Goal: Task Accomplishment & Management: Manage account settings

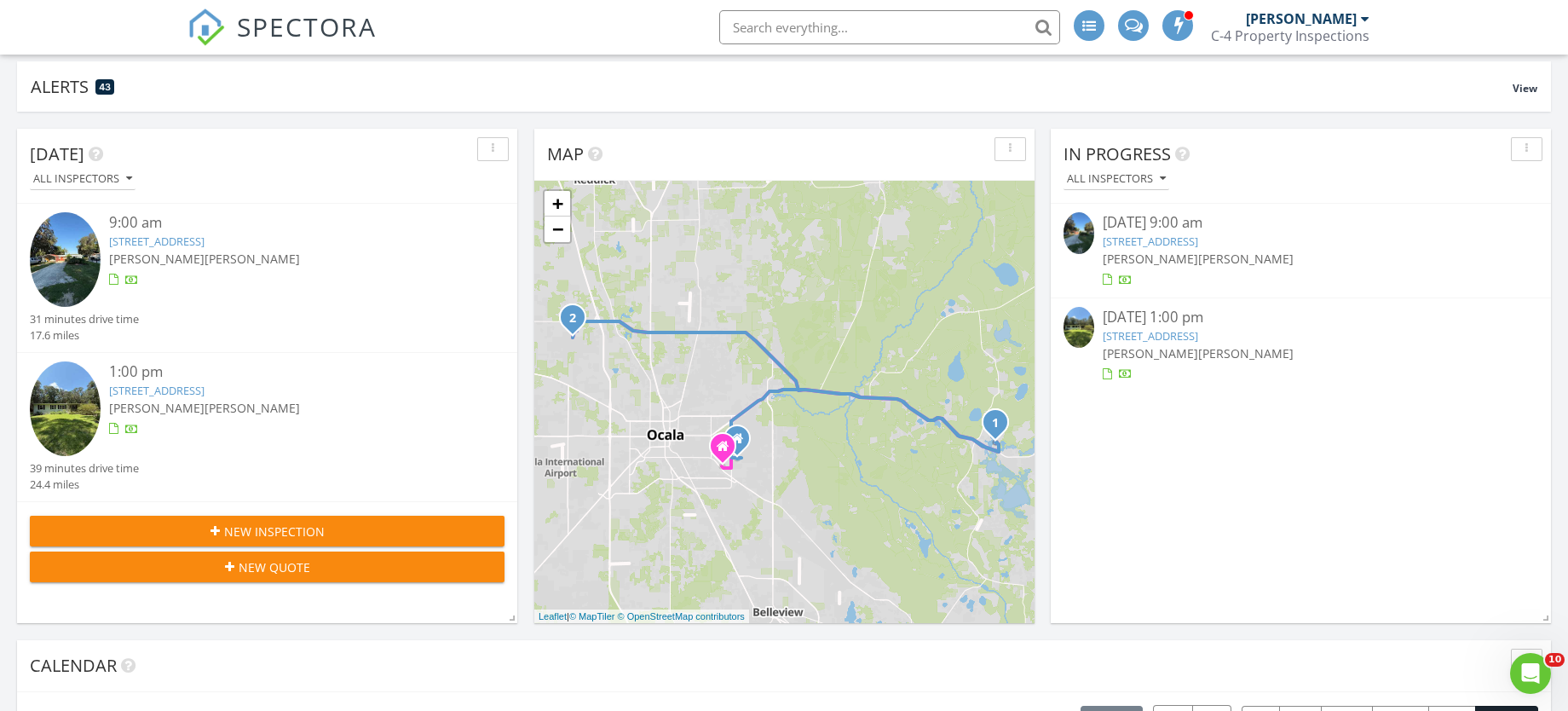
scroll to position [128, 0]
click at [1173, 246] on link "16845 SE 6th St, Silver Springs, FL 34488" at bounding box center [1150, 241] width 96 height 15
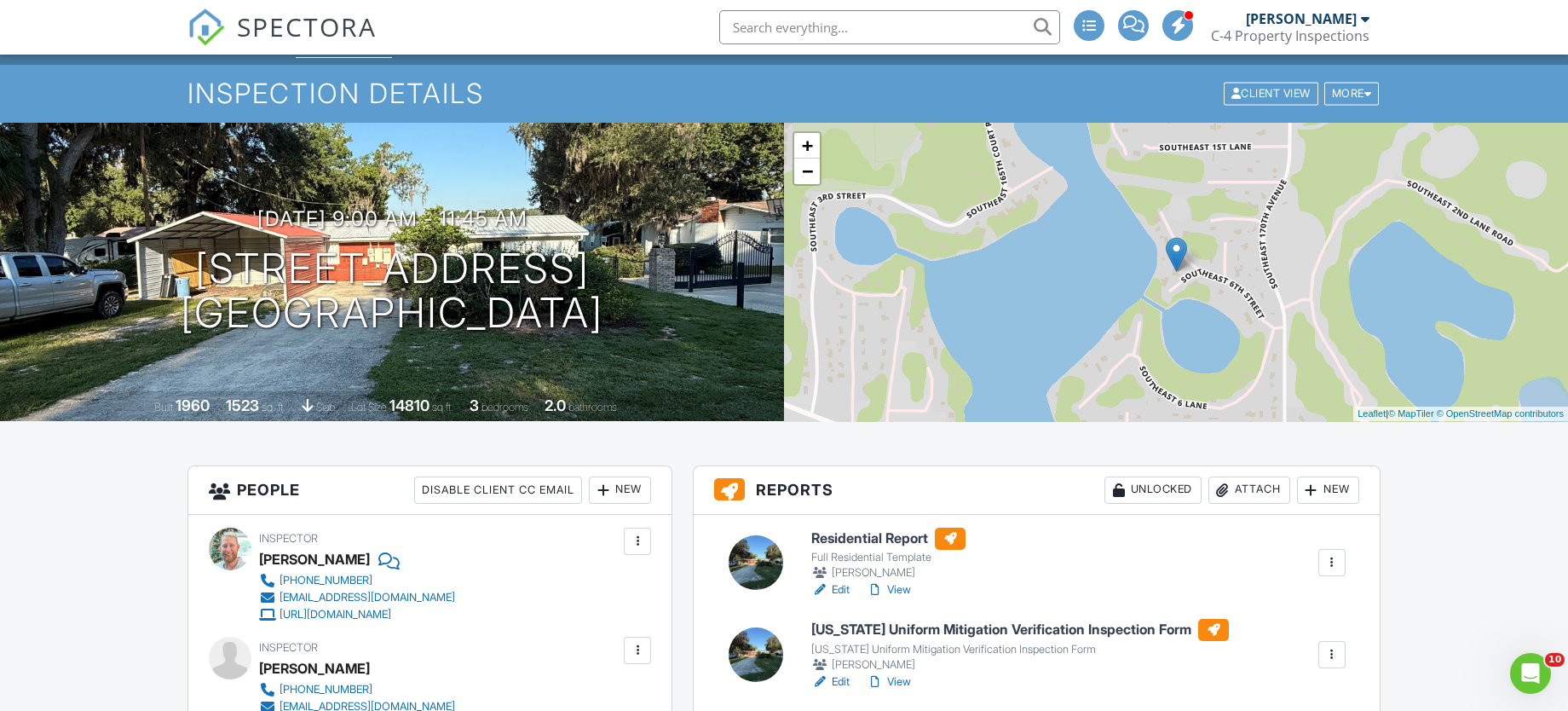
scroll to position [128, 0]
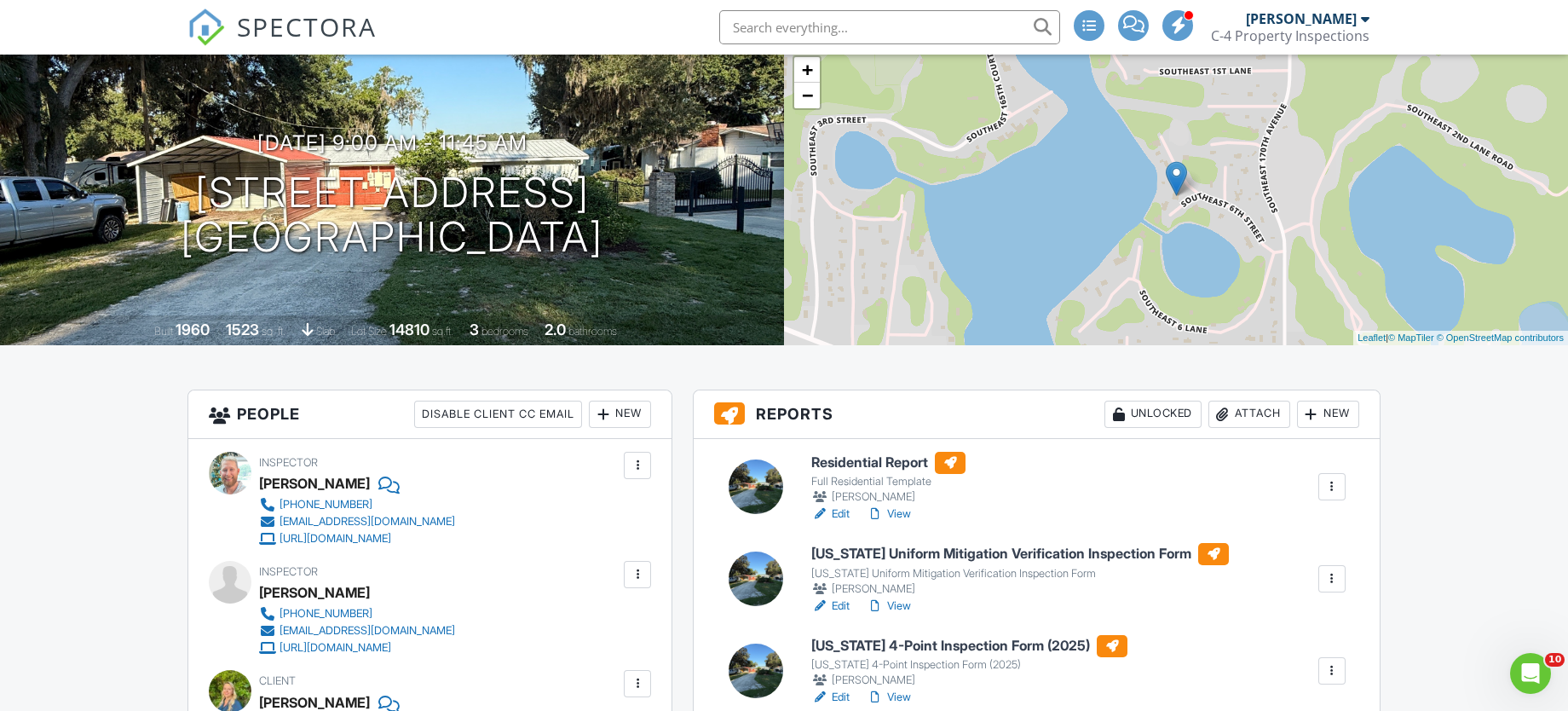
click at [882, 463] on h6 "Residential Report" at bounding box center [888, 463] width 154 height 22
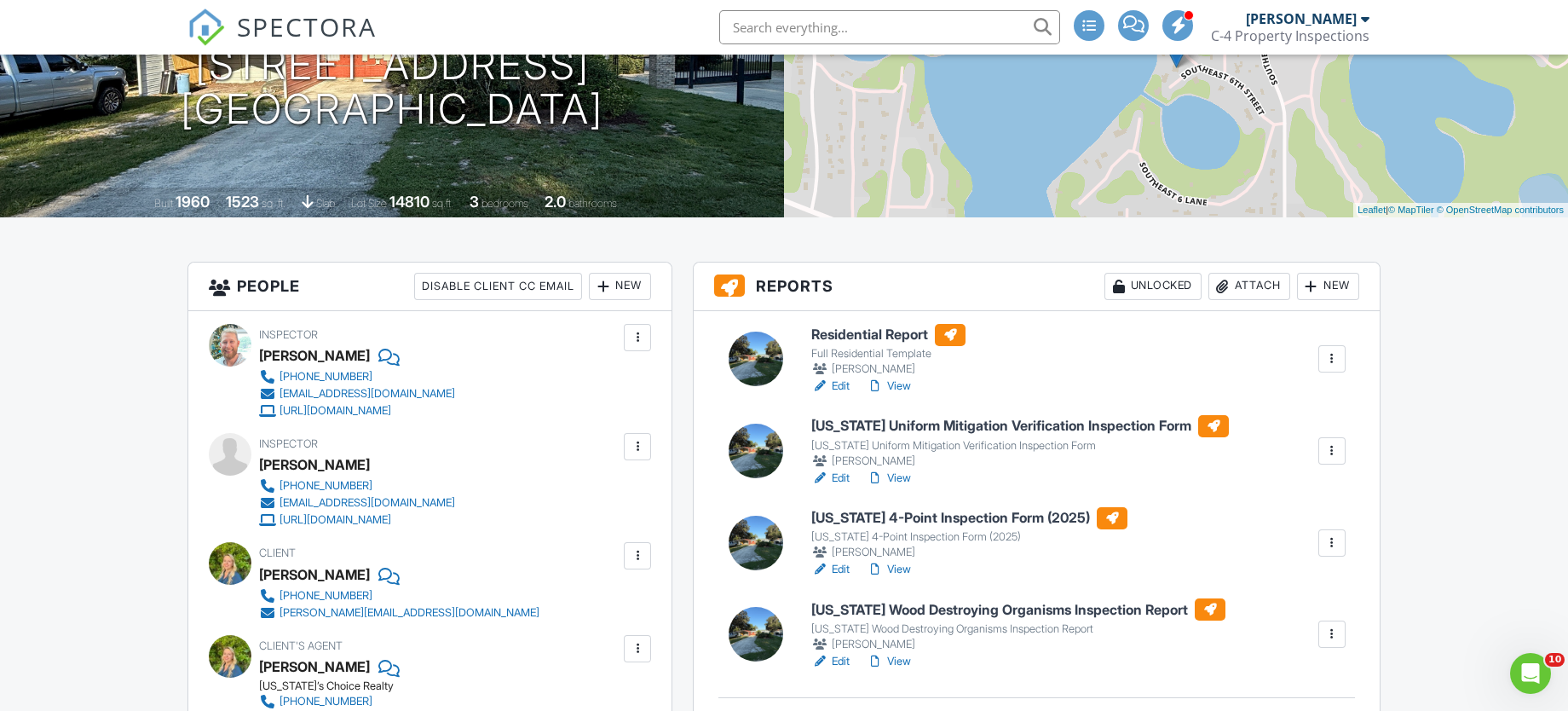
click at [899, 662] on link "View" at bounding box center [889, 662] width 45 height 17
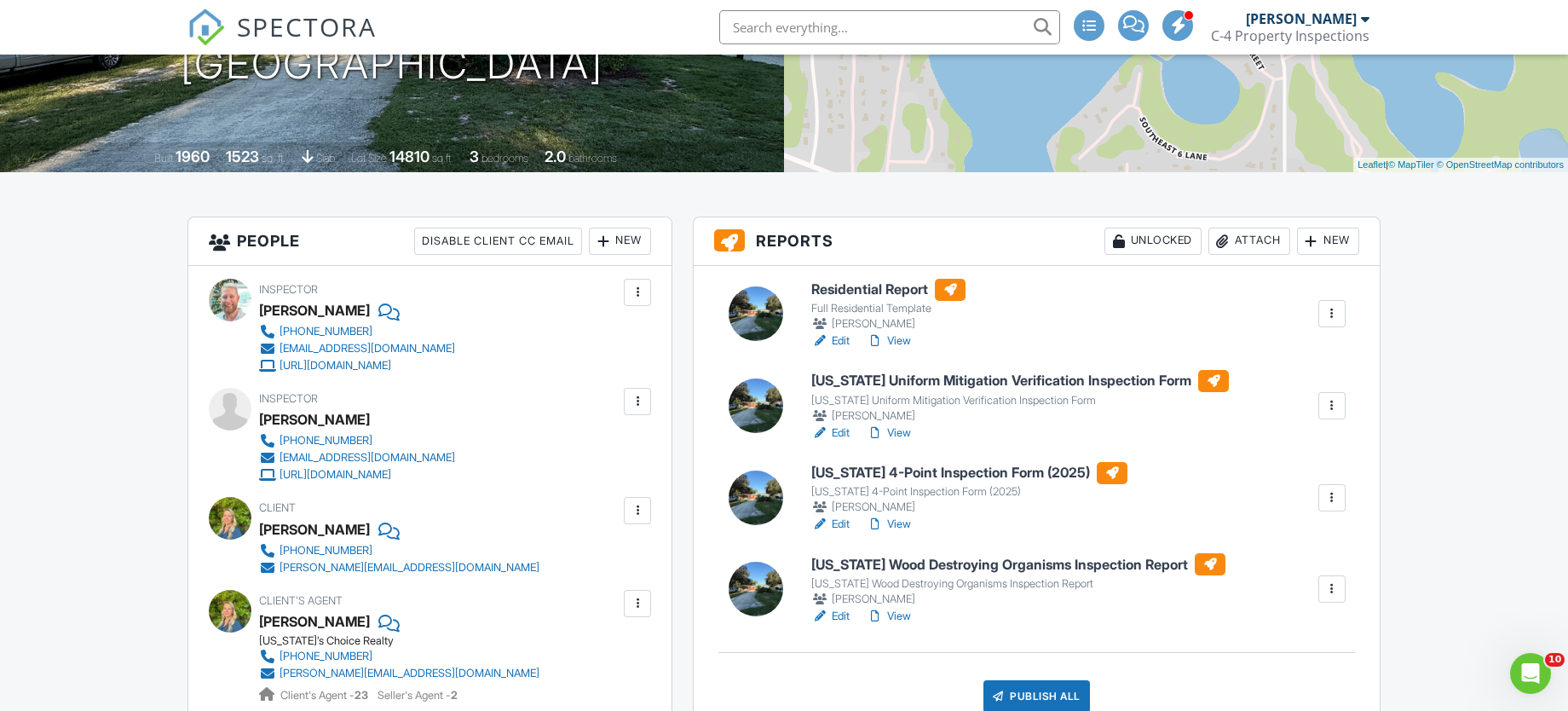
scroll to position [309, 0]
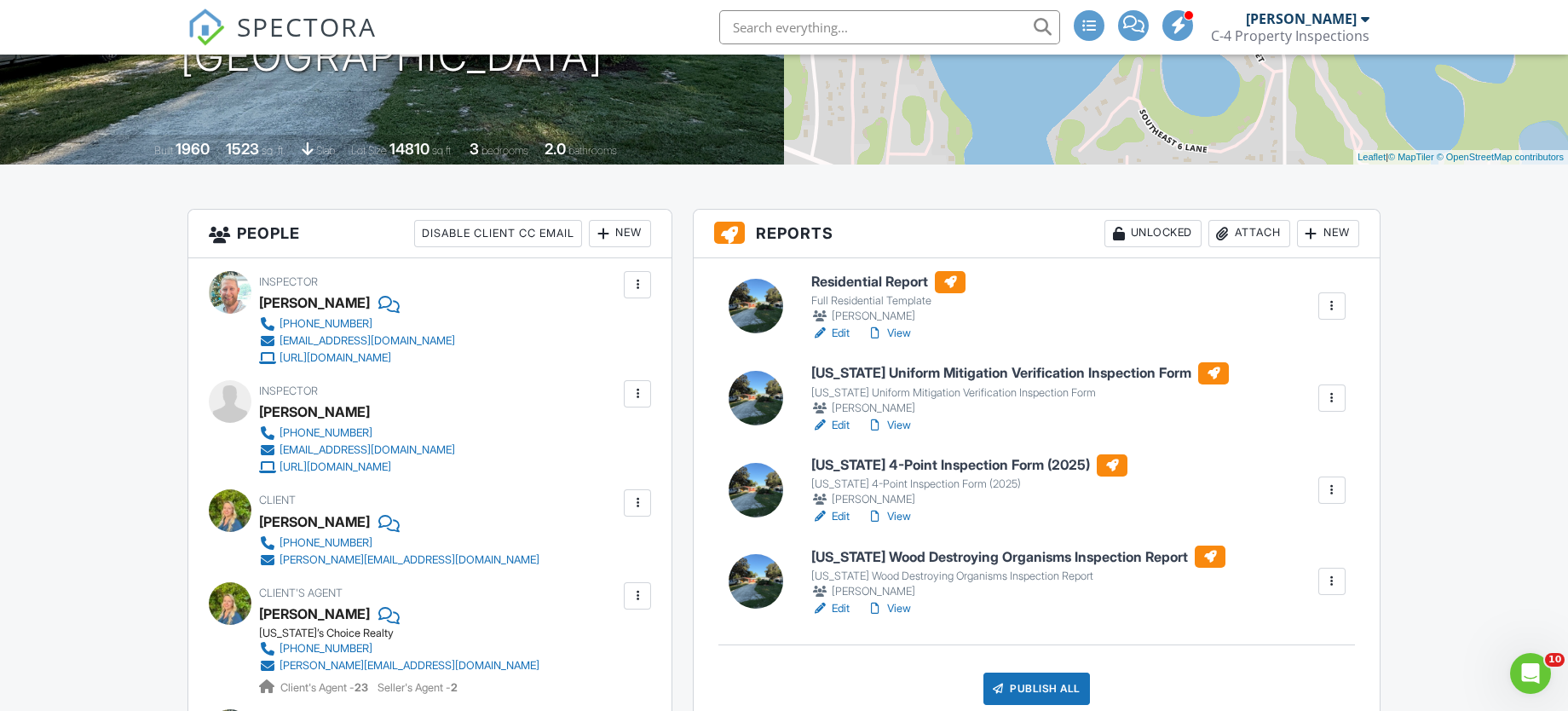
click at [894, 337] on link "View" at bounding box center [889, 334] width 45 height 17
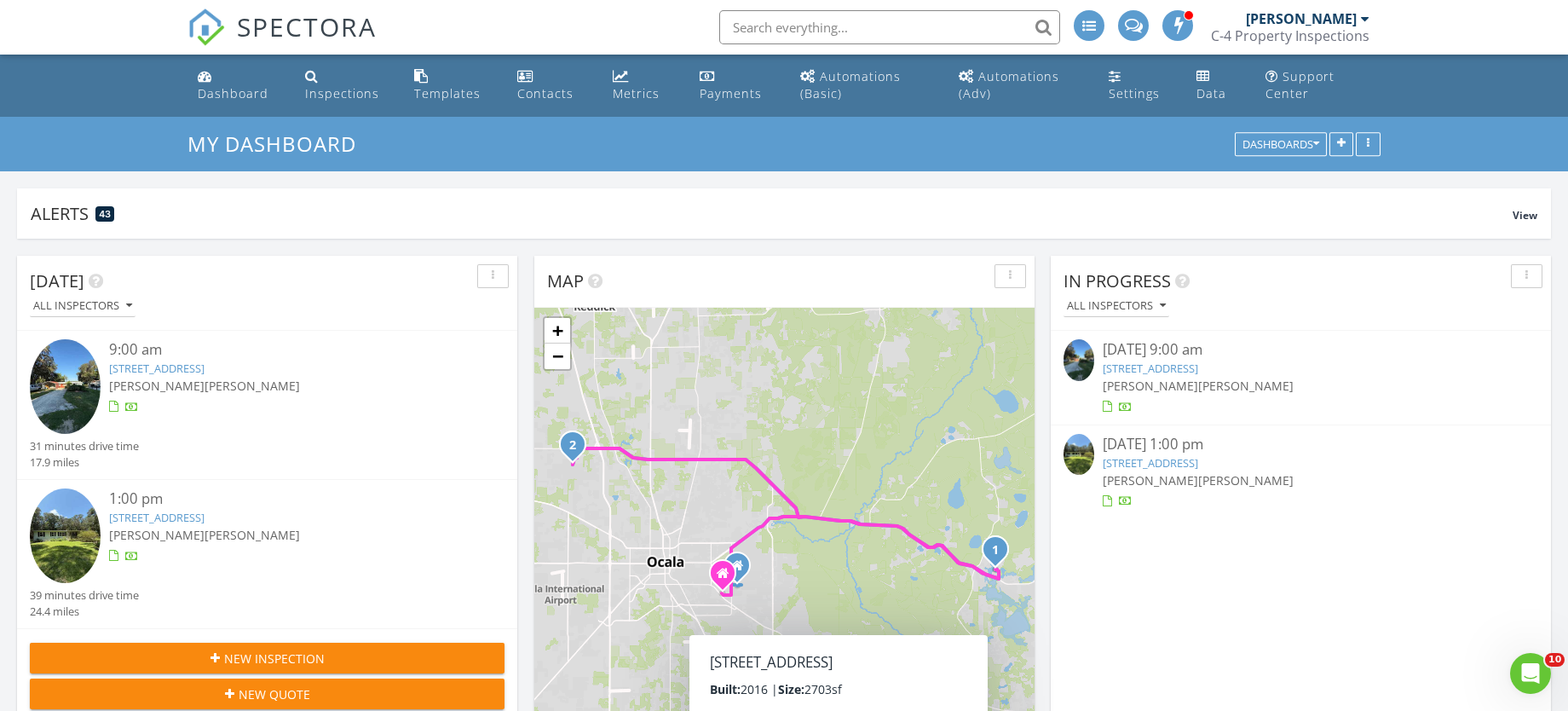
click at [1200, 473] on span "[PERSON_NAME]" at bounding box center [1246, 480] width 96 height 16
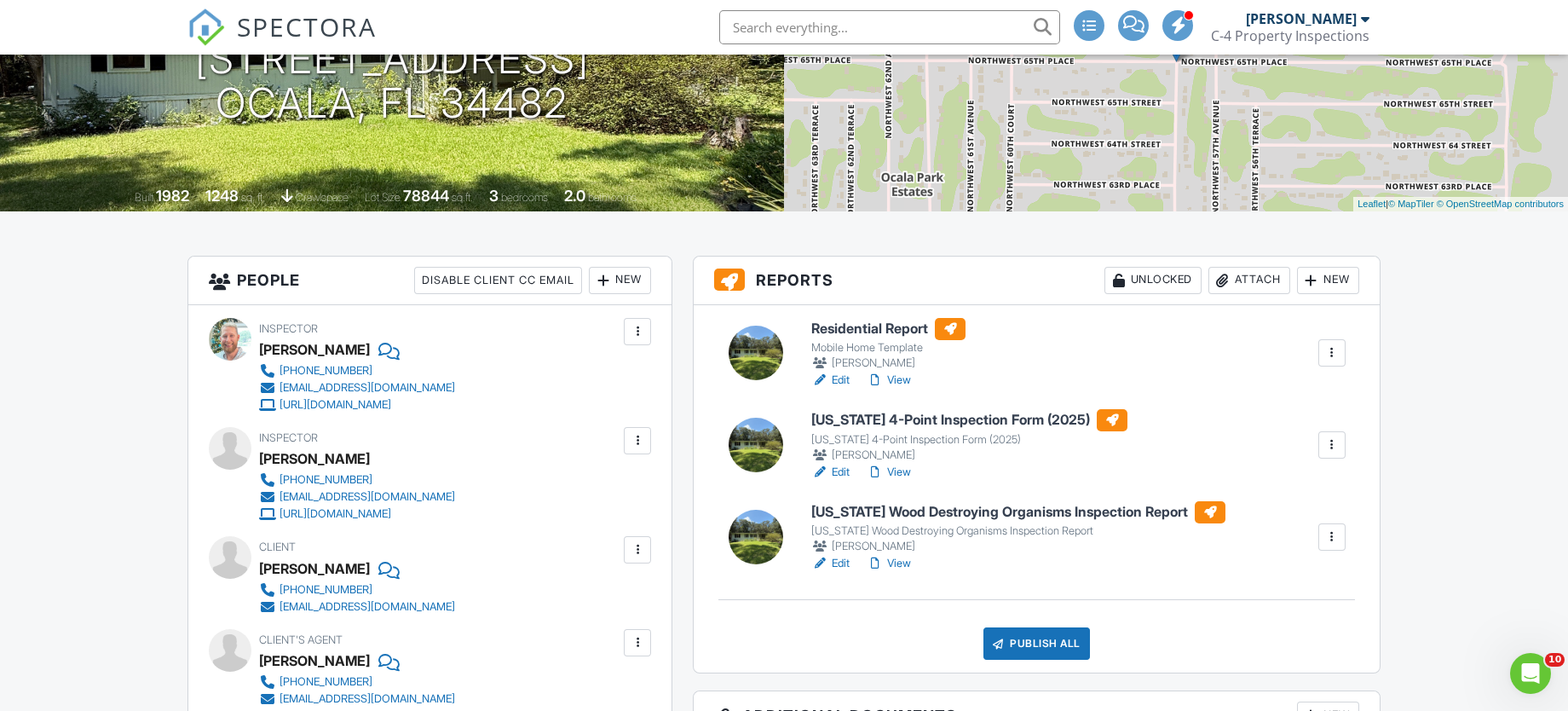
scroll to position [256, 0]
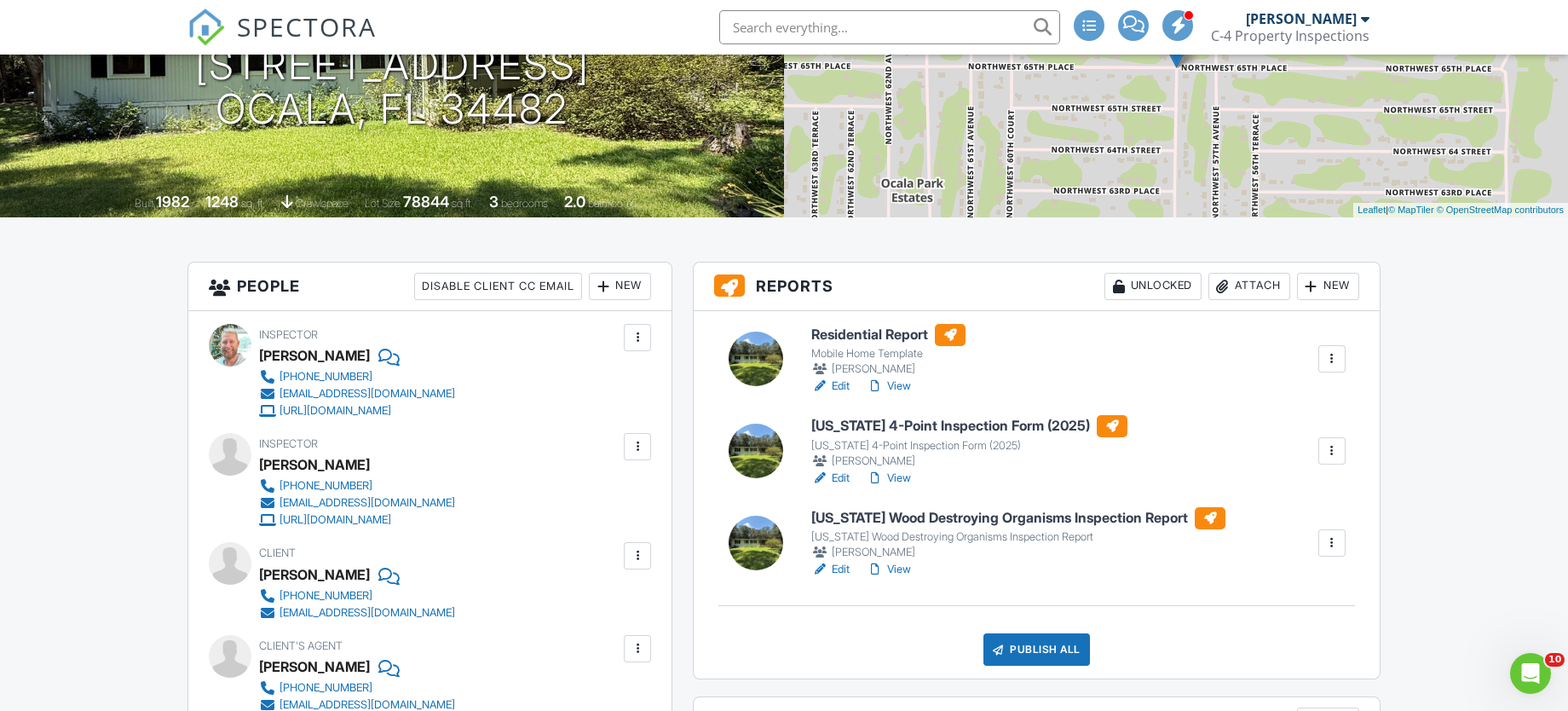
click at [876, 334] on h6 "Residential Report" at bounding box center [888, 335] width 154 height 22
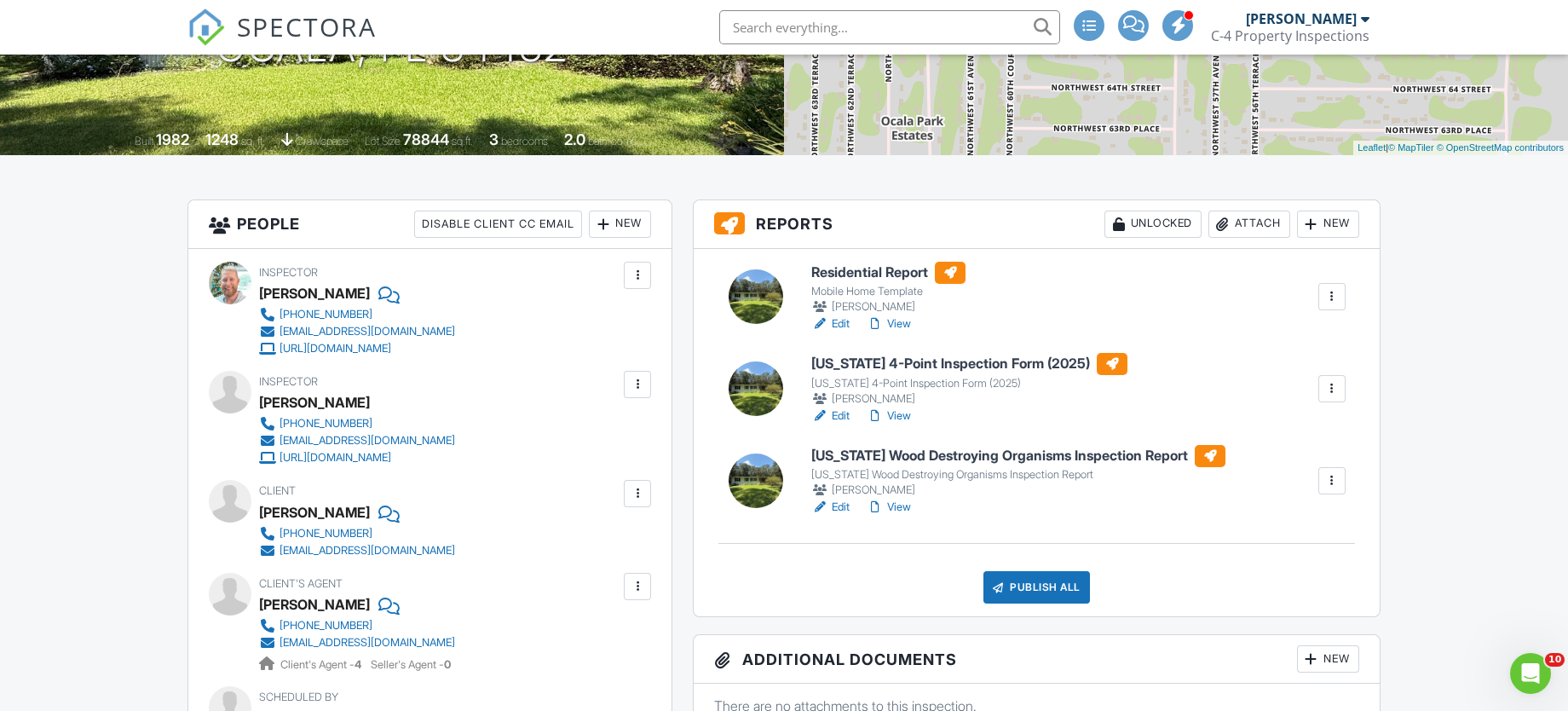
scroll to position [383, 0]
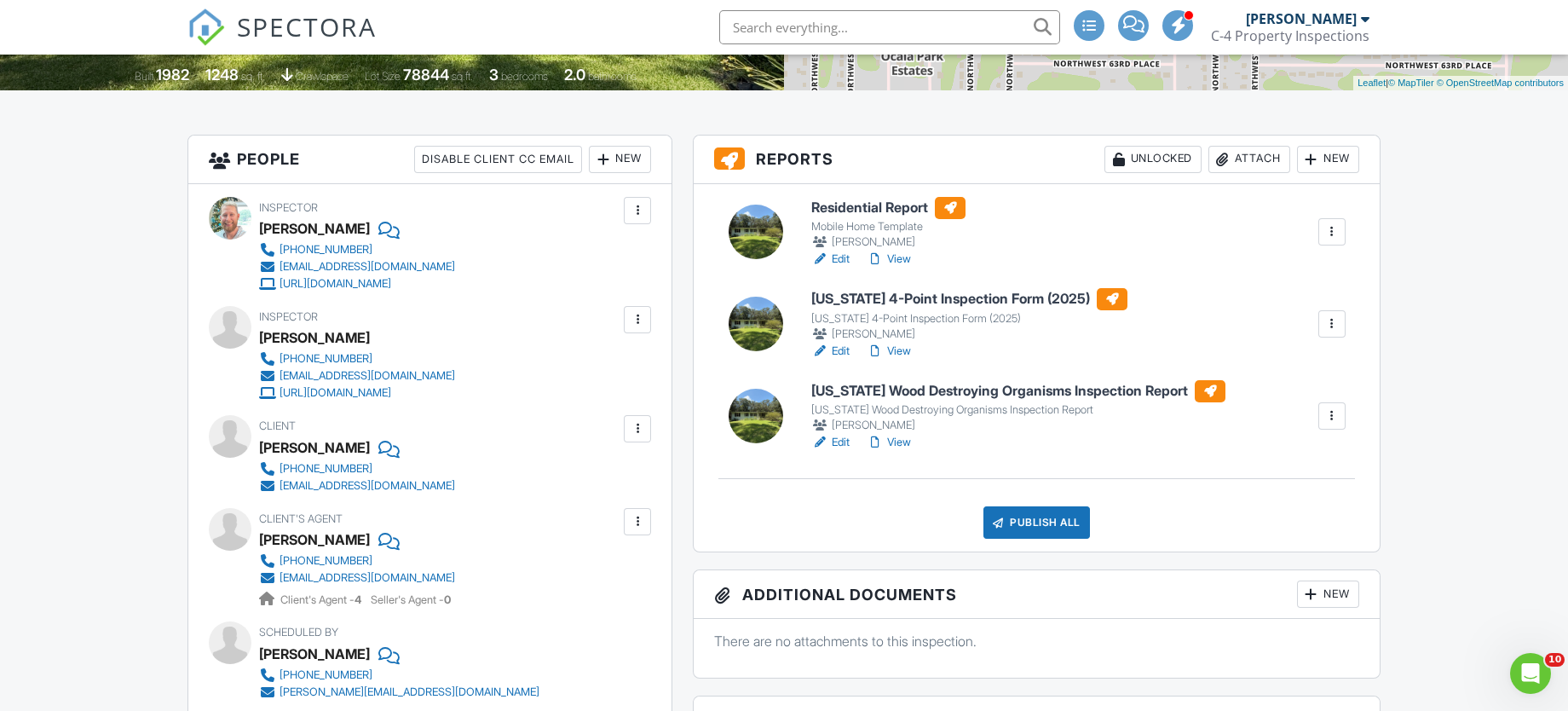
click at [920, 382] on h6 "[US_STATE] Wood Destroying Organisms Inspection Report" at bounding box center [1018, 391] width 414 height 22
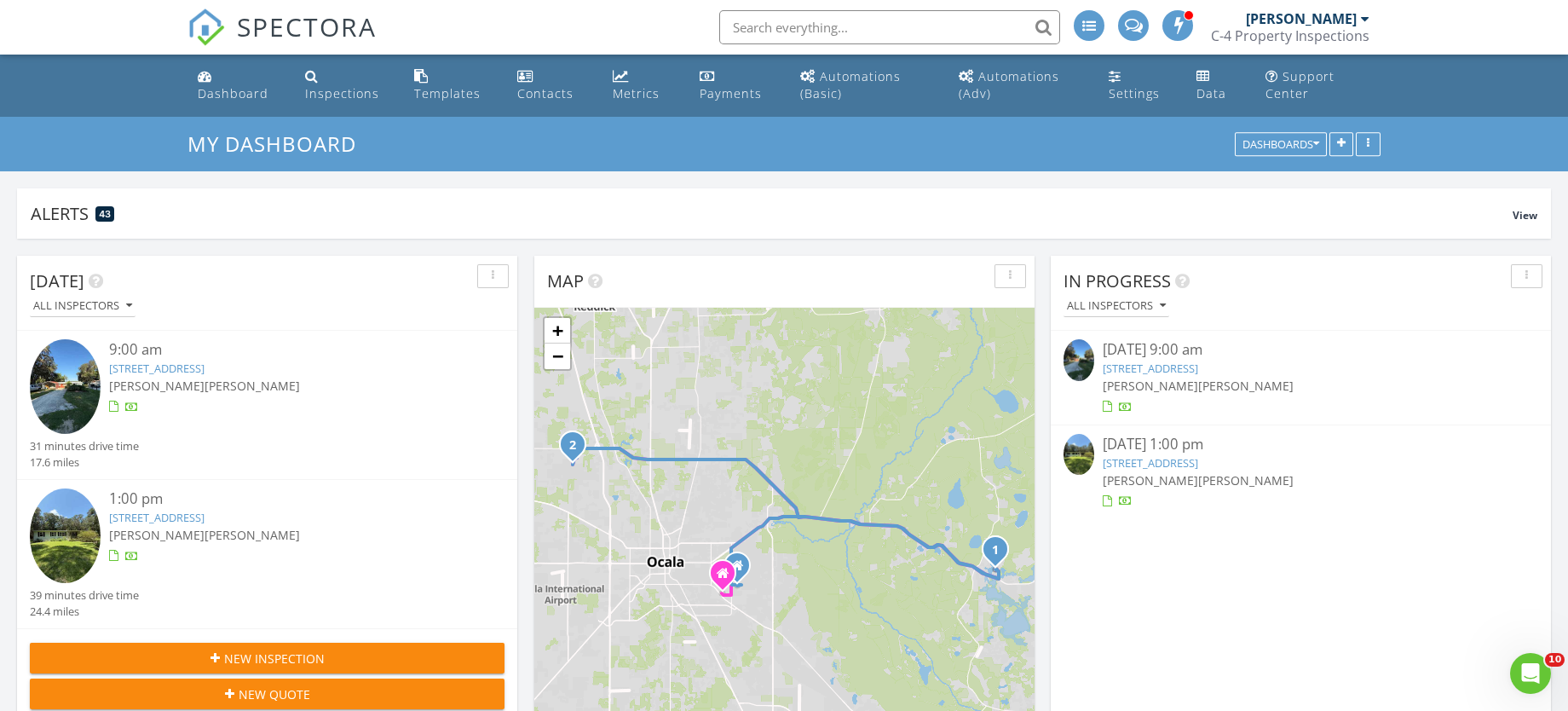
click at [225, 377] on div "Lindsey Crabb Stanton Crabb" at bounding box center [287, 386] width 356 height 18
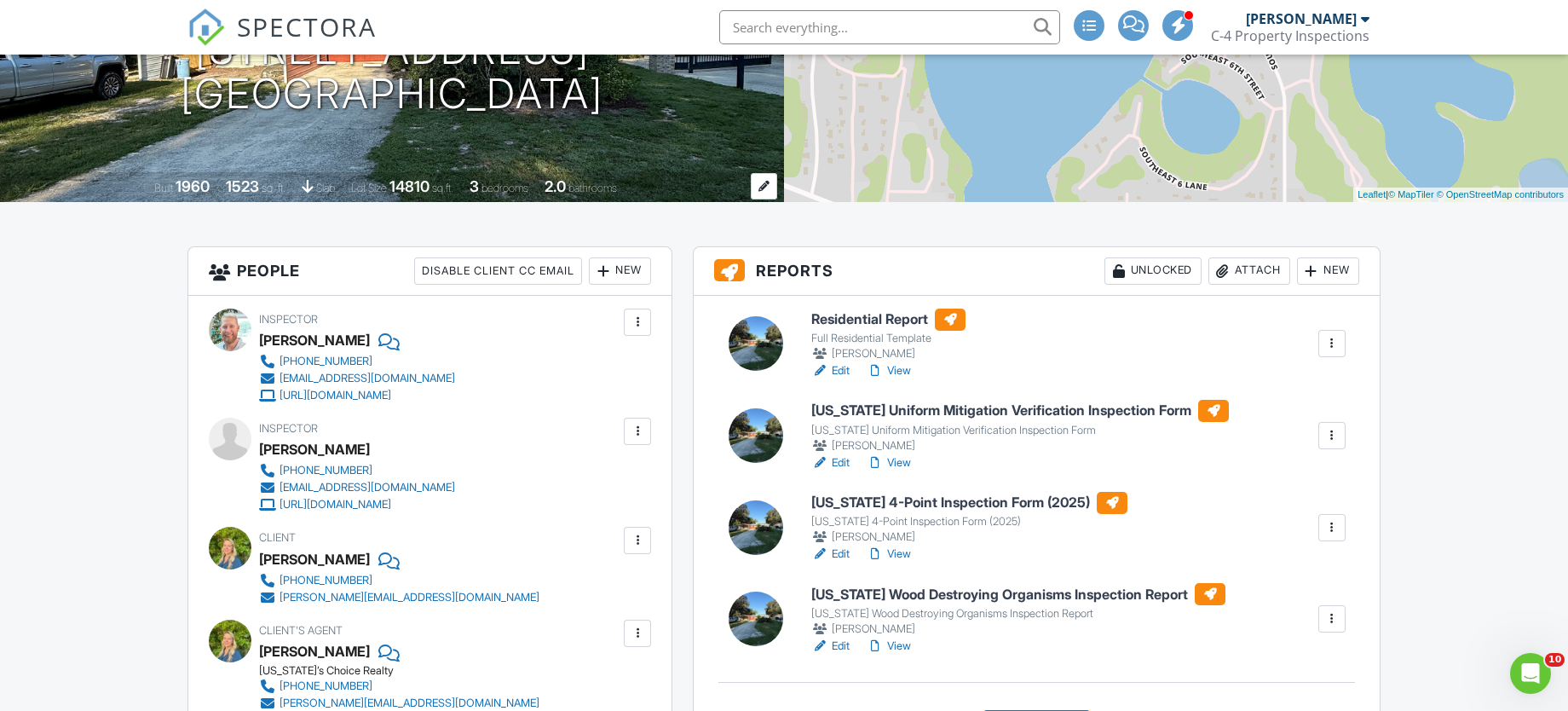
scroll to position [383, 0]
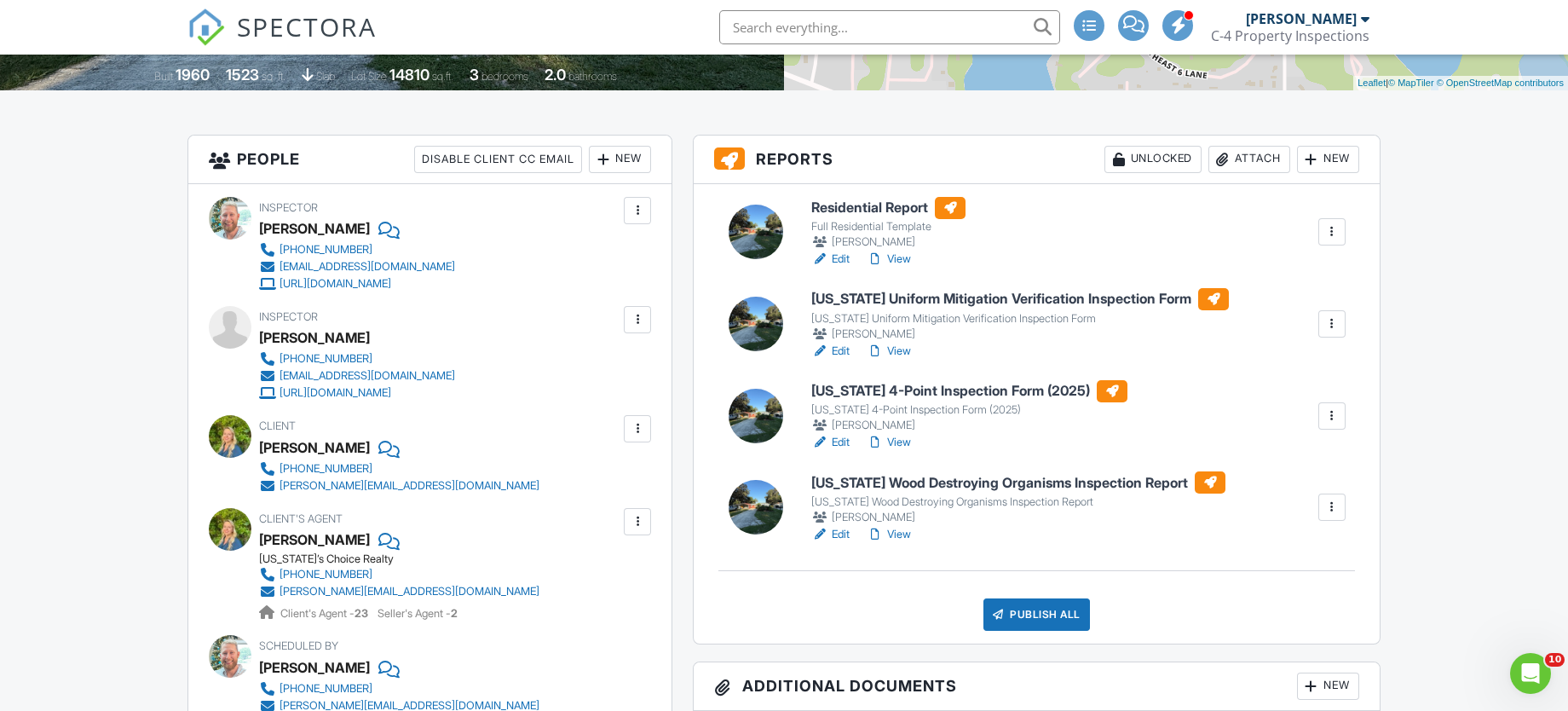
click at [907, 489] on h6 "[US_STATE] Wood Destroying Organisms Inspection Report" at bounding box center [1018, 482] width 414 height 22
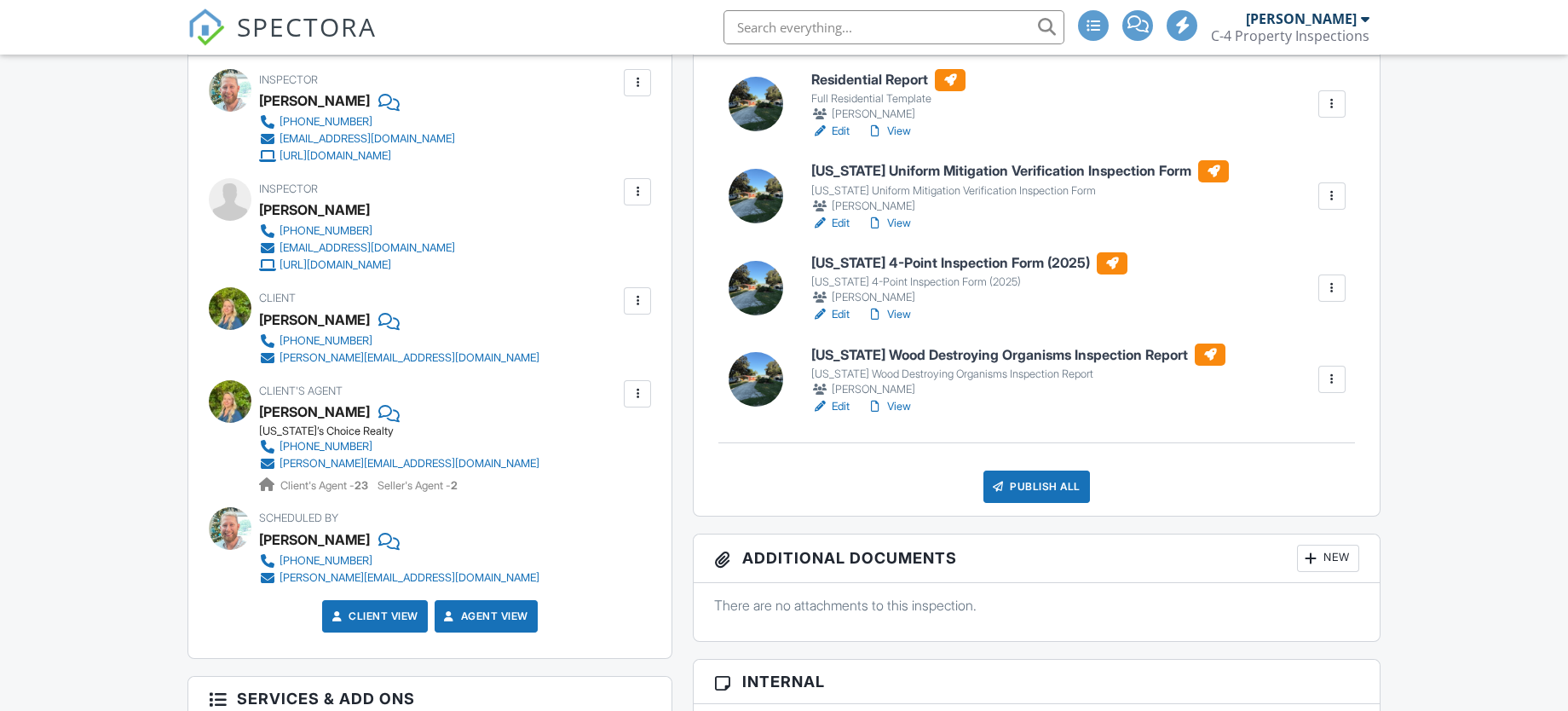
scroll to position [511, 0]
click at [893, 316] on link "View" at bounding box center [889, 315] width 45 height 17
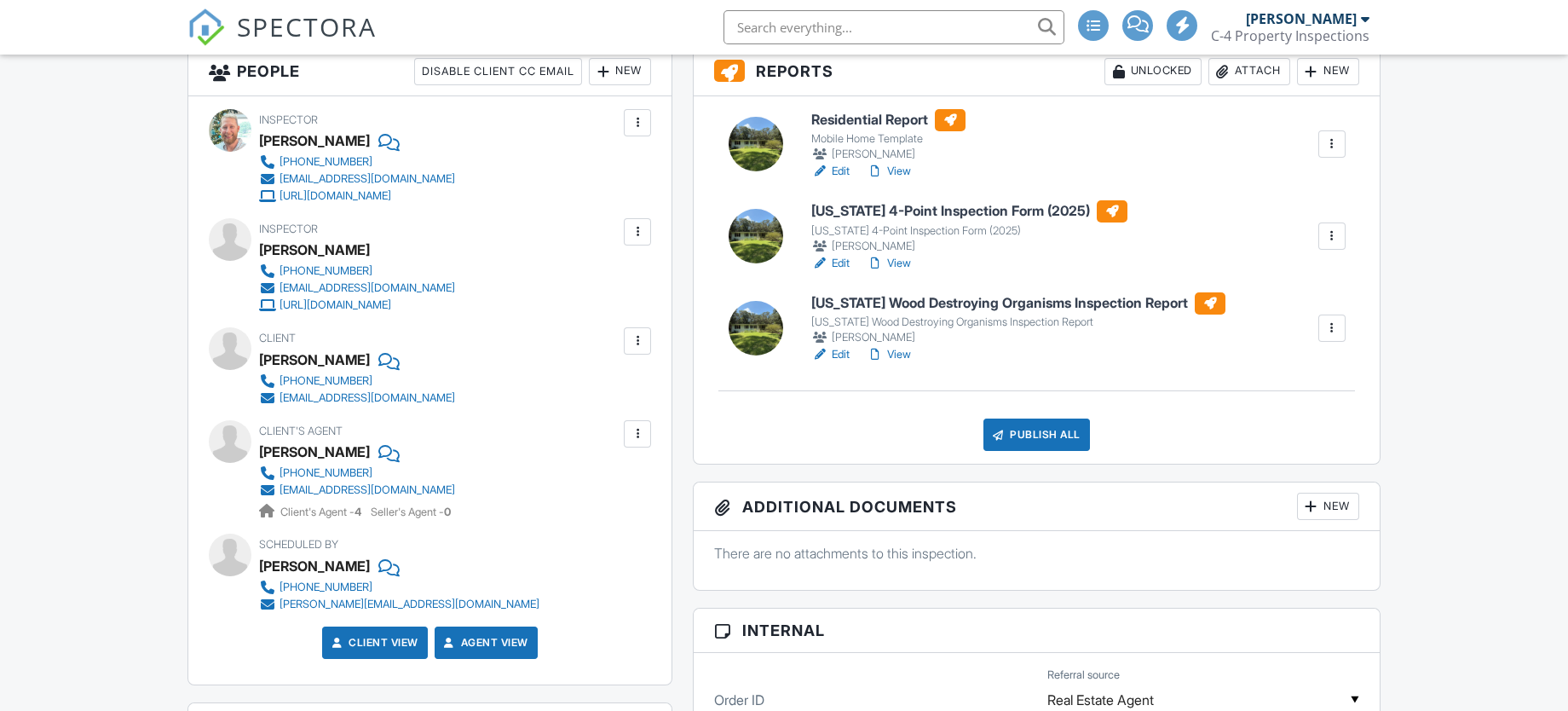
scroll to position [511, 0]
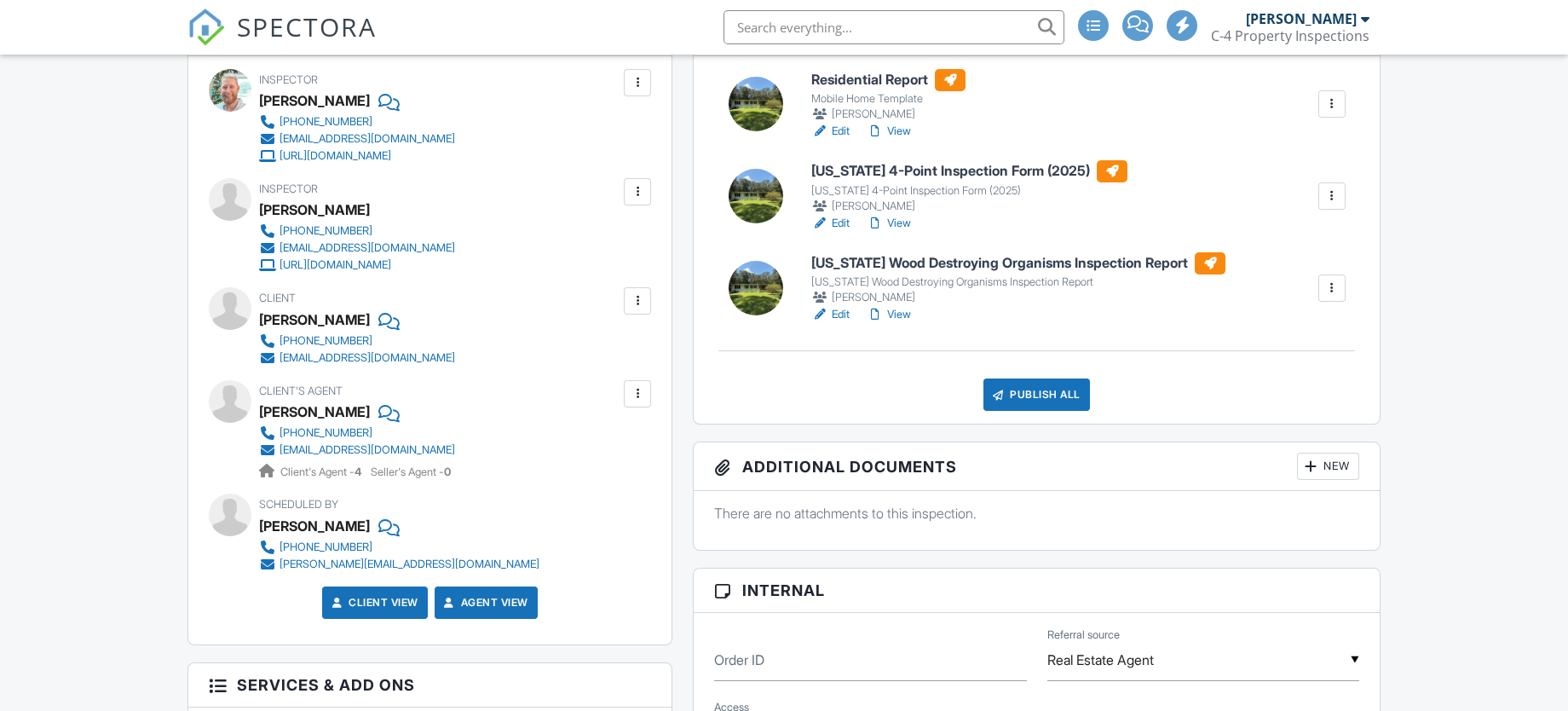
click at [896, 225] on link "View" at bounding box center [889, 224] width 45 height 17
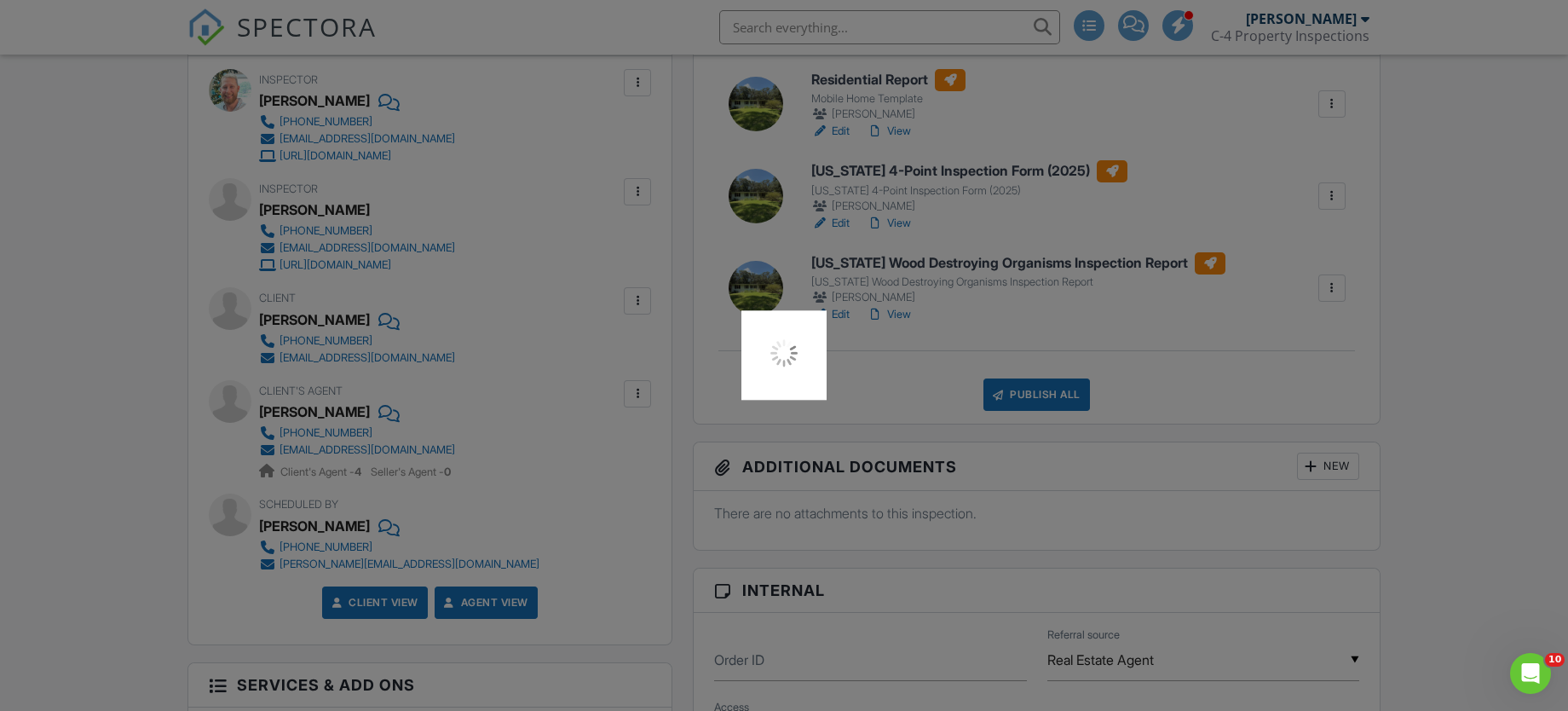
scroll to position [0, 0]
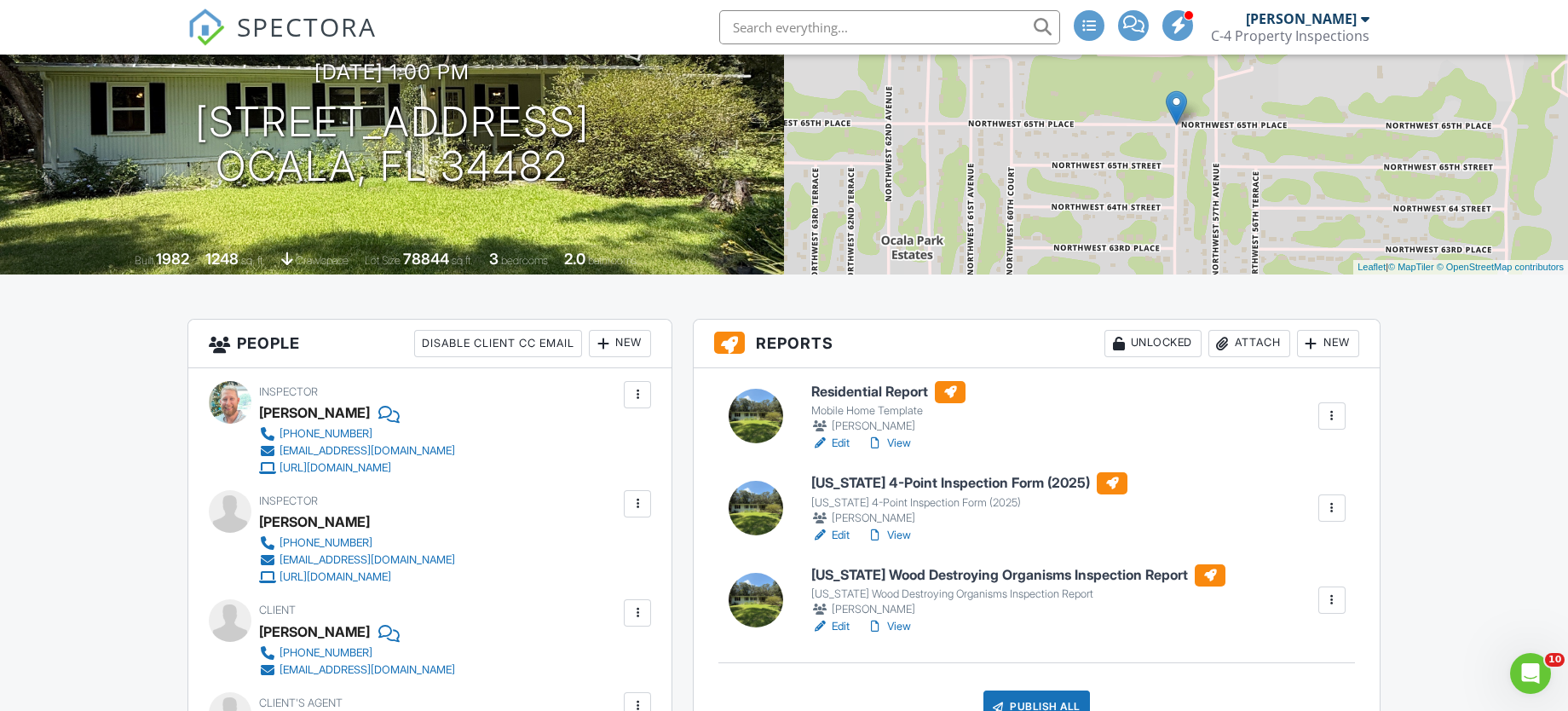
scroll to position [256, 0]
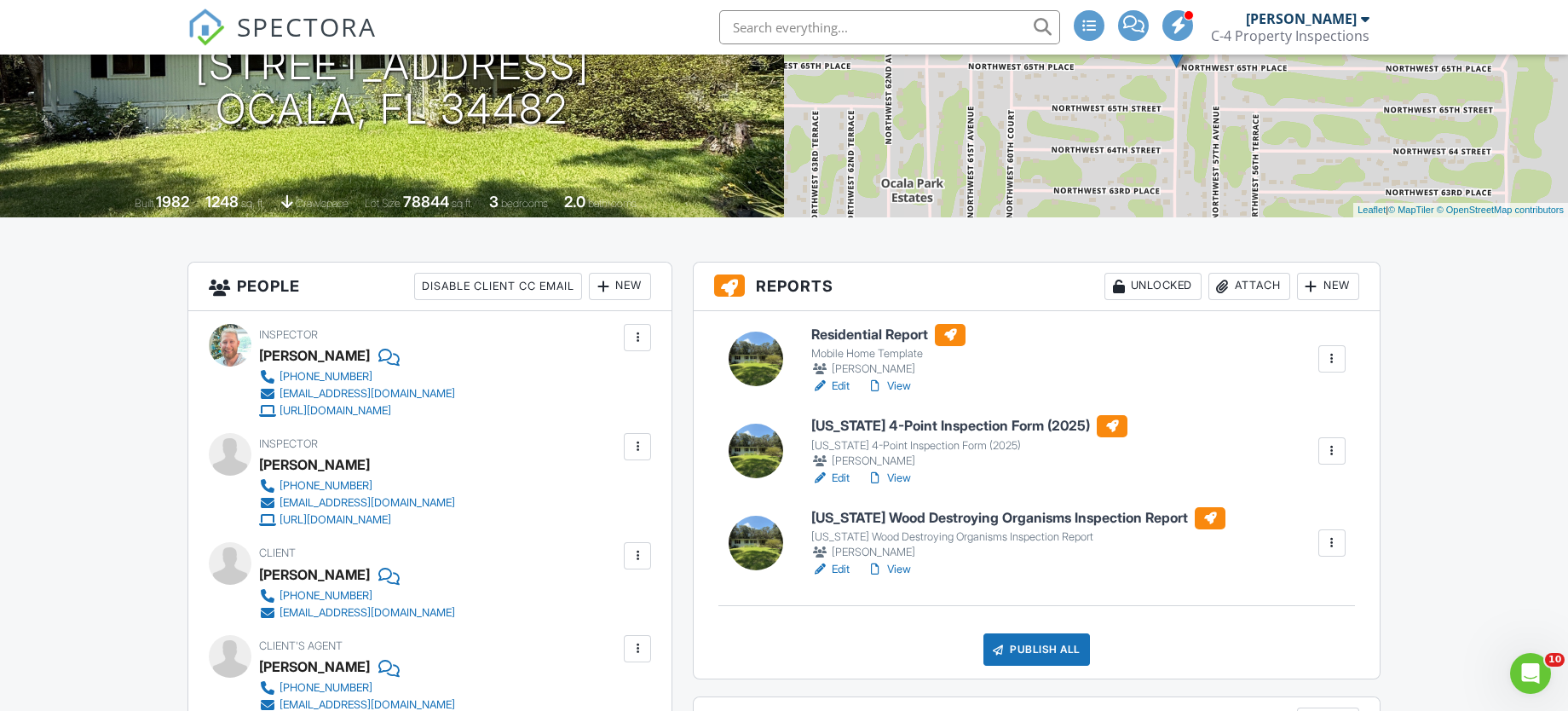
click at [833, 473] on link "Edit" at bounding box center [830, 479] width 38 height 17
